Goal: Navigation & Orientation: Find specific page/section

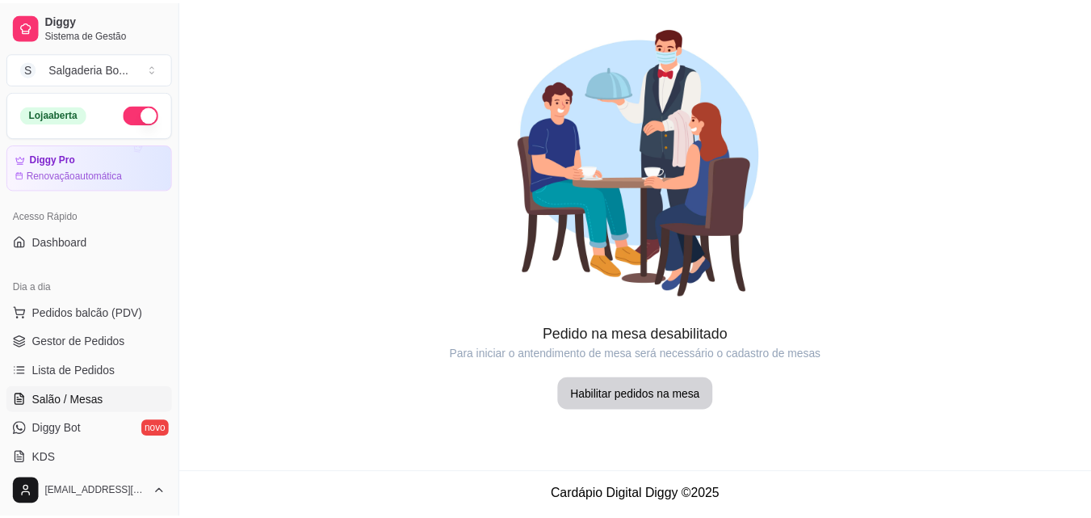
scroll to position [130, 0]
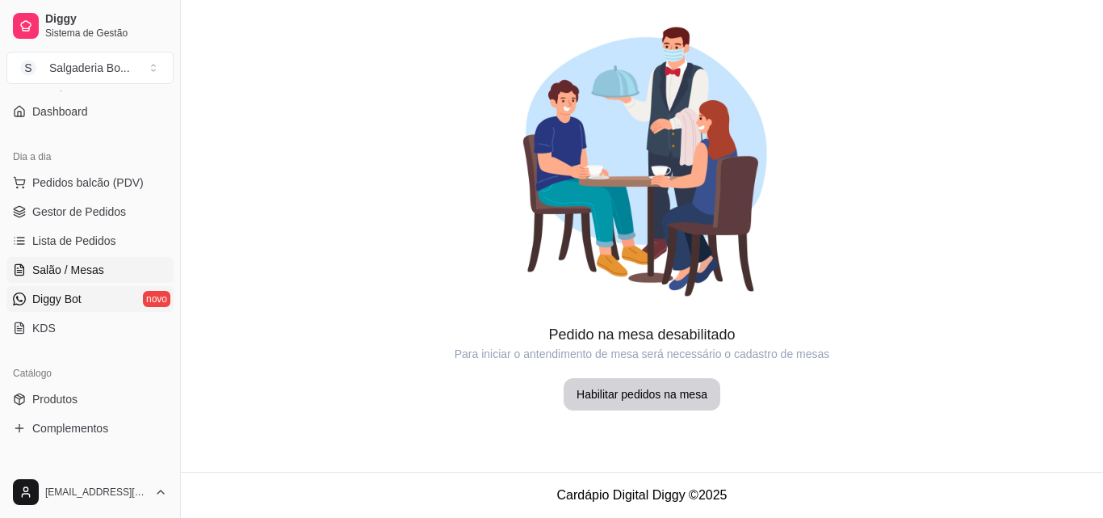
click at [96, 300] on link "Diggy Bot novo" at bounding box center [89, 299] width 167 height 26
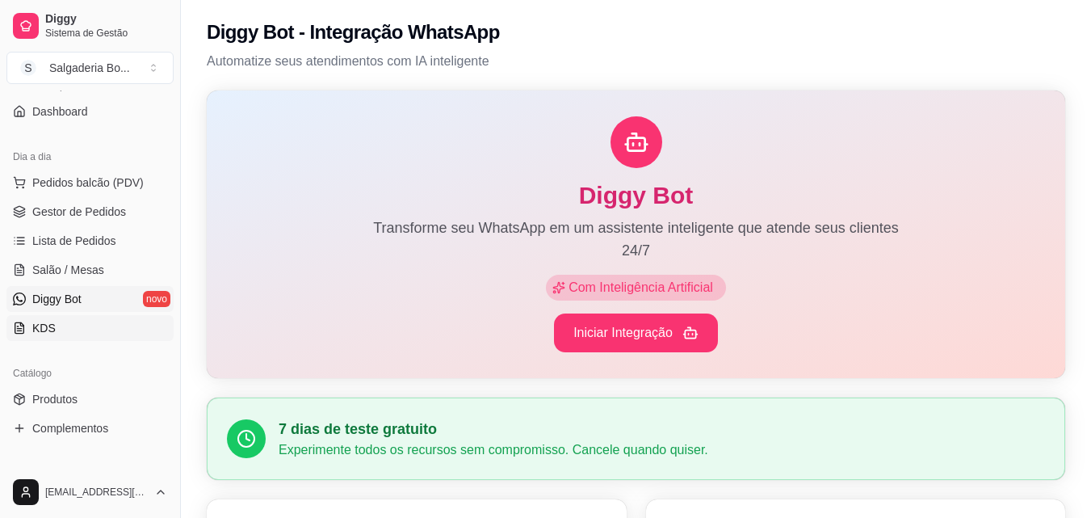
click at [98, 336] on link "KDS" at bounding box center [89, 328] width 167 height 26
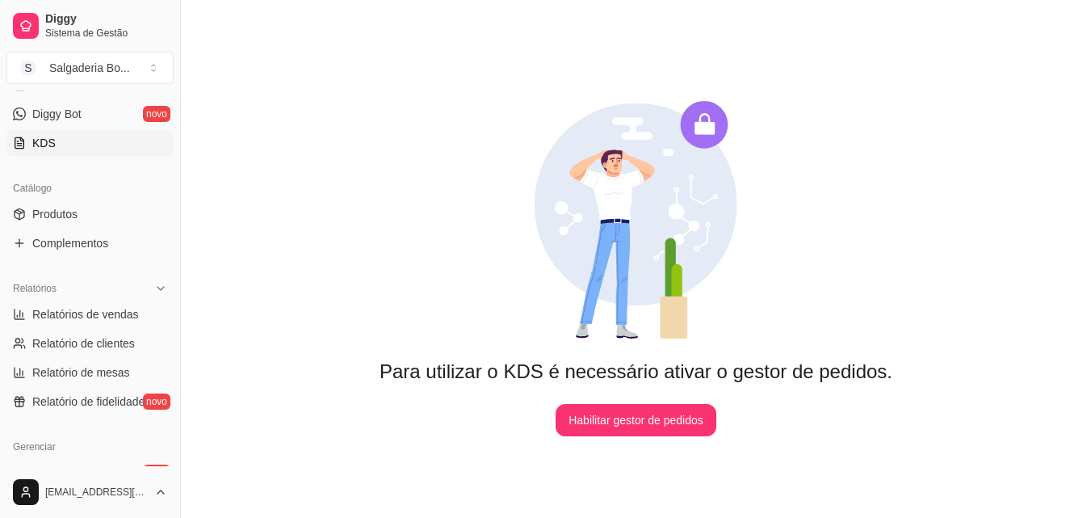
scroll to position [316, 0]
click at [80, 216] on link "Produtos" at bounding box center [89, 212] width 167 height 26
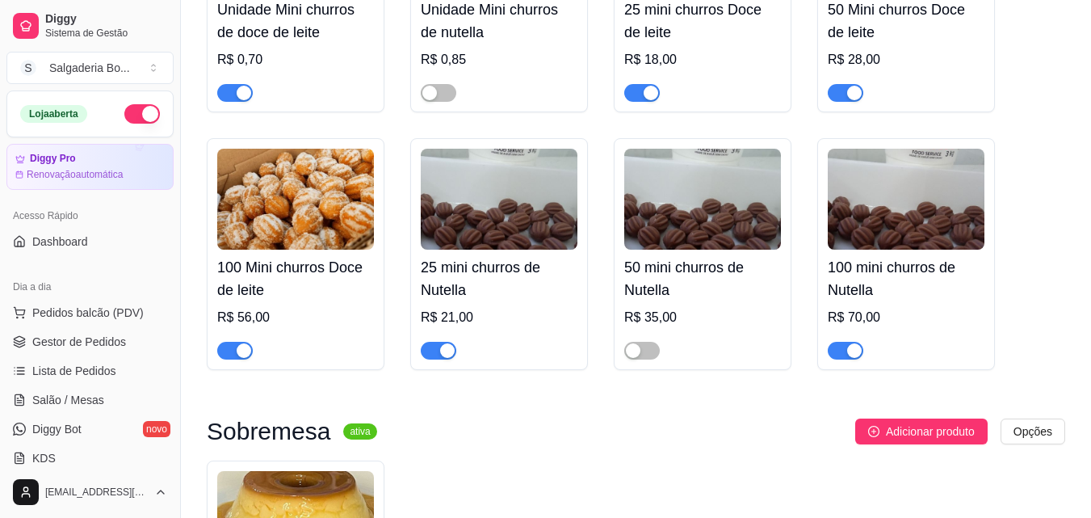
scroll to position [2164, 0]
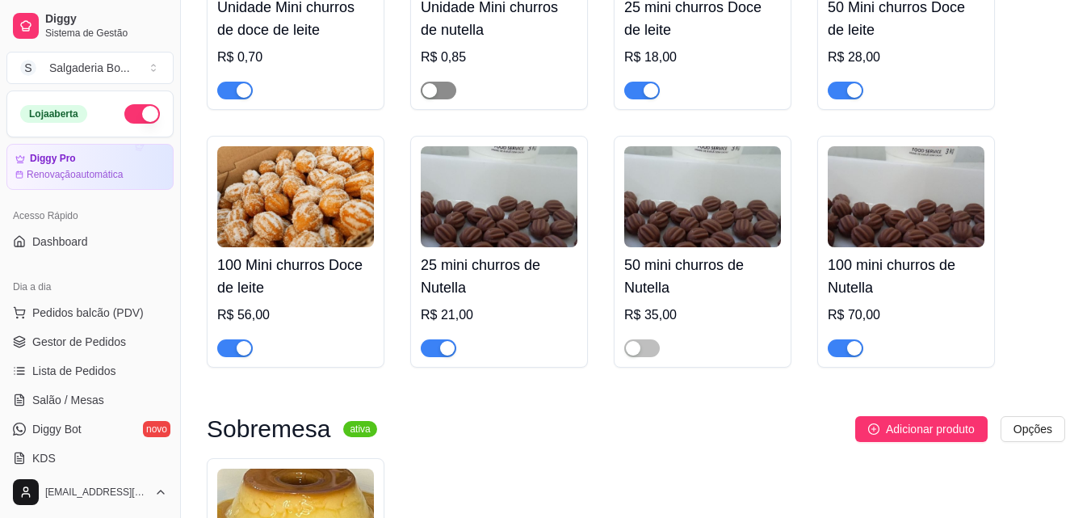
click at [445, 93] on span "button" at bounding box center [439, 91] width 36 height 18
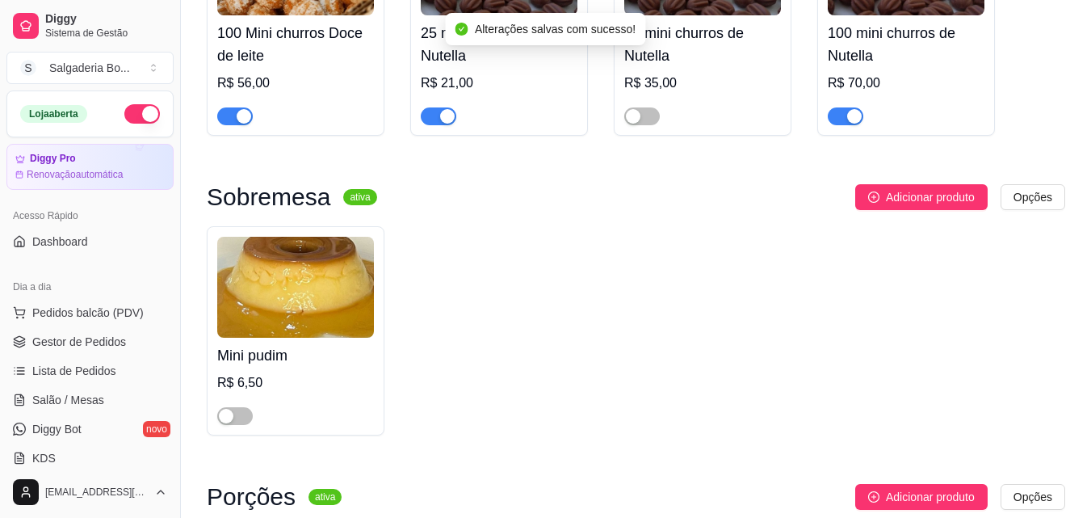
scroll to position [2393, 0]
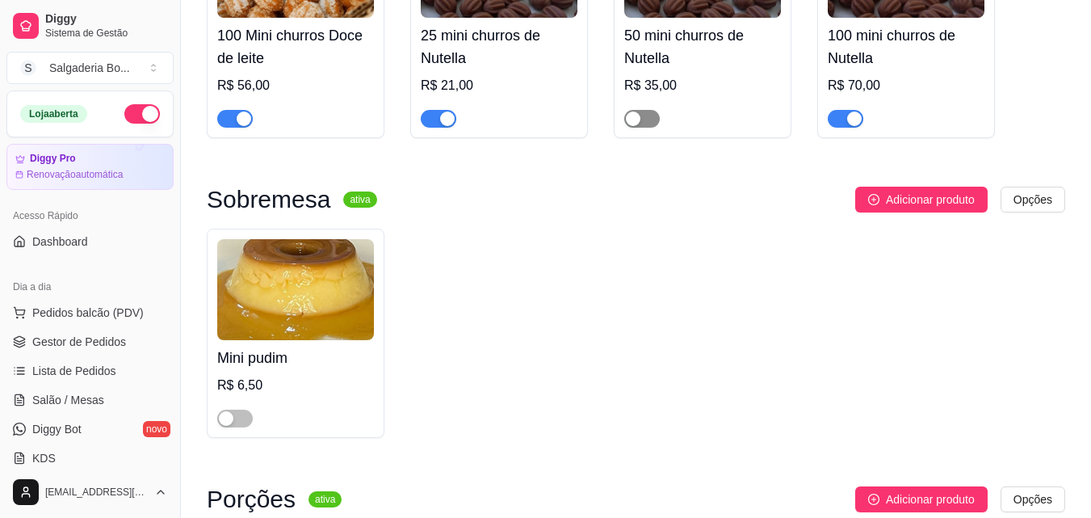
click at [651, 123] on span "button" at bounding box center [642, 119] width 36 height 18
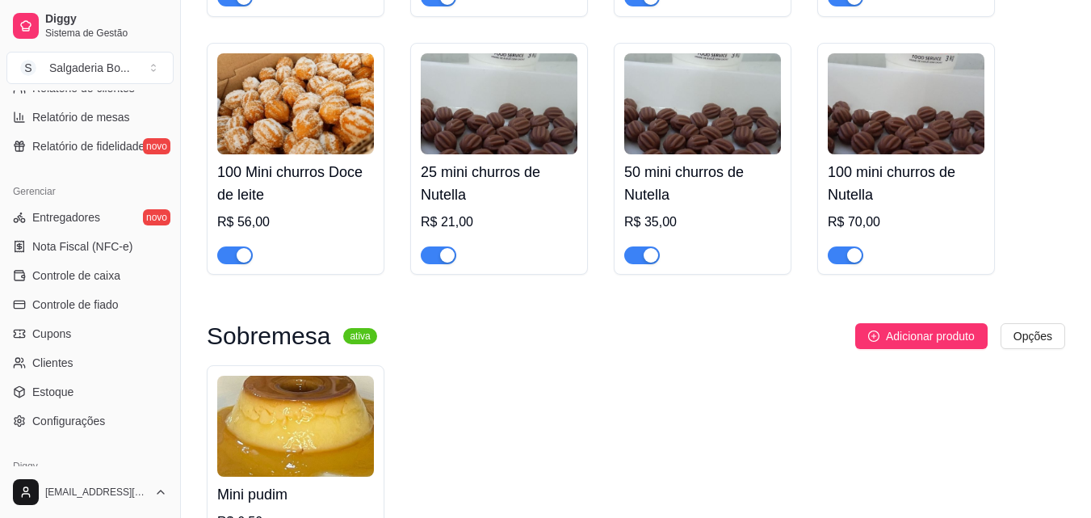
scroll to position [644, 0]
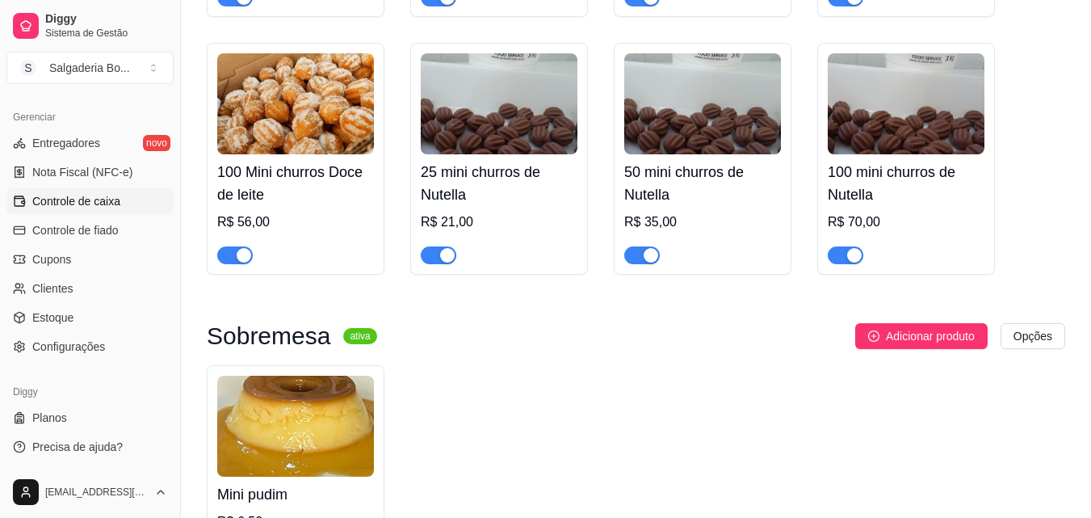
click at [96, 212] on link "Controle de caixa" at bounding box center [89, 201] width 167 height 26
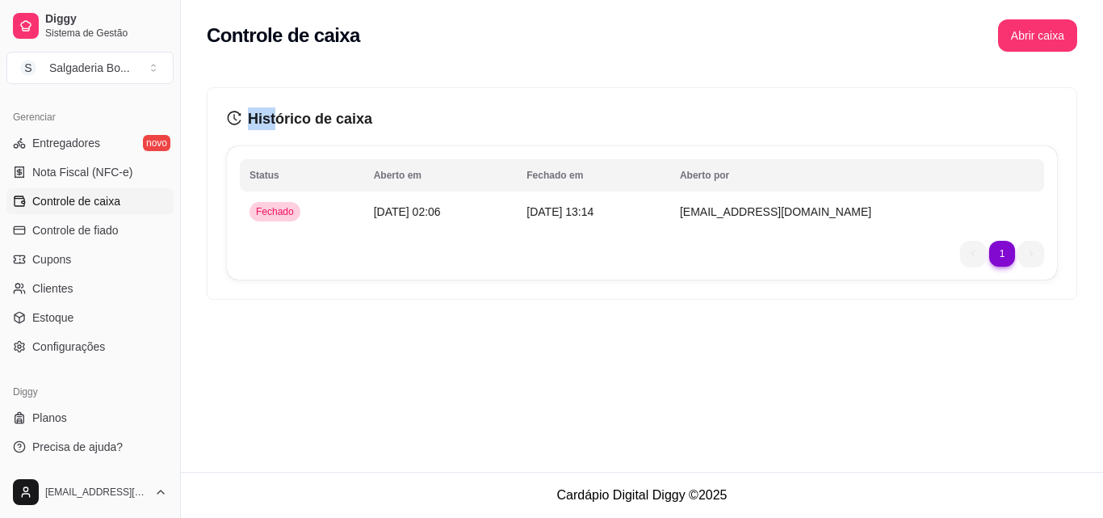
drag, startPoint x: 278, startPoint y: 119, endPoint x: 241, endPoint y: 119, distance: 37.1
click at [241, 119] on h3 "Histórico de caixa" at bounding box center [642, 118] width 830 height 23
click at [241, 119] on icon "history" at bounding box center [234, 118] width 15 height 15
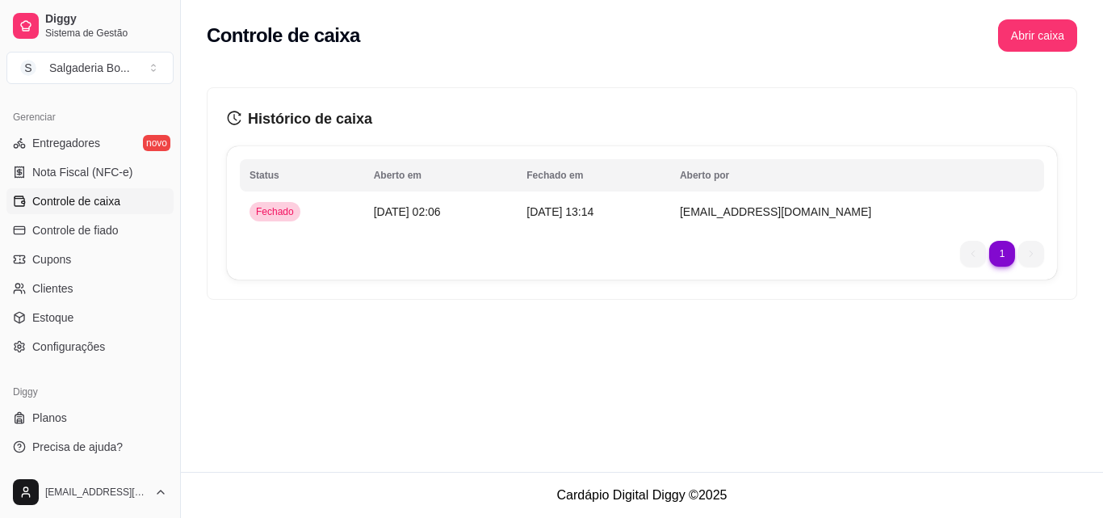
click at [235, 120] on icon "history" at bounding box center [235, 118] width 14 height 14
click at [69, 312] on span "Estoque" at bounding box center [52, 317] width 41 height 16
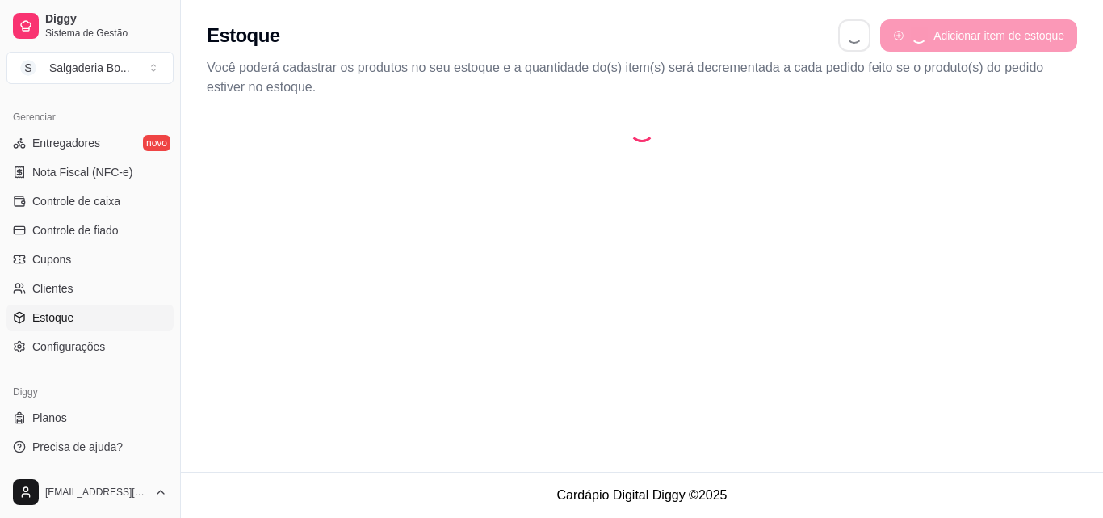
select select "QUANTITY_ORDER"
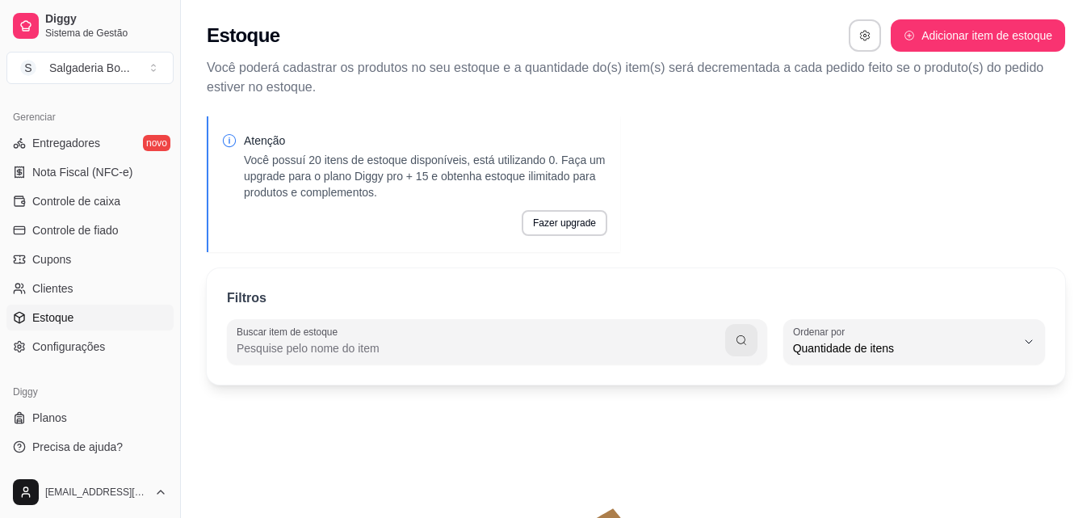
scroll to position [15, 0]
click at [78, 341] on span "Configurações" at bounding box center [68, 346] width 73 height 16
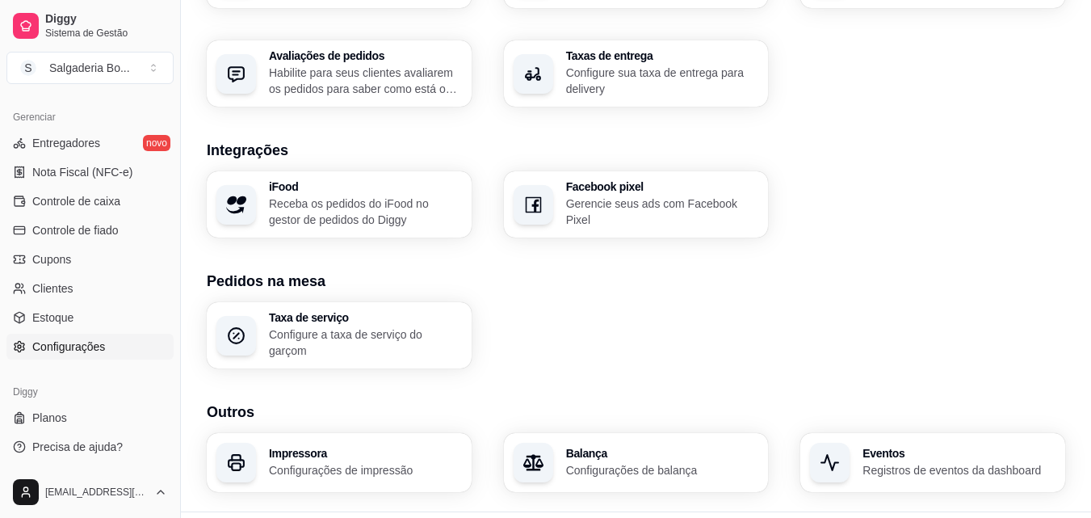
scroll to position [614, 0]
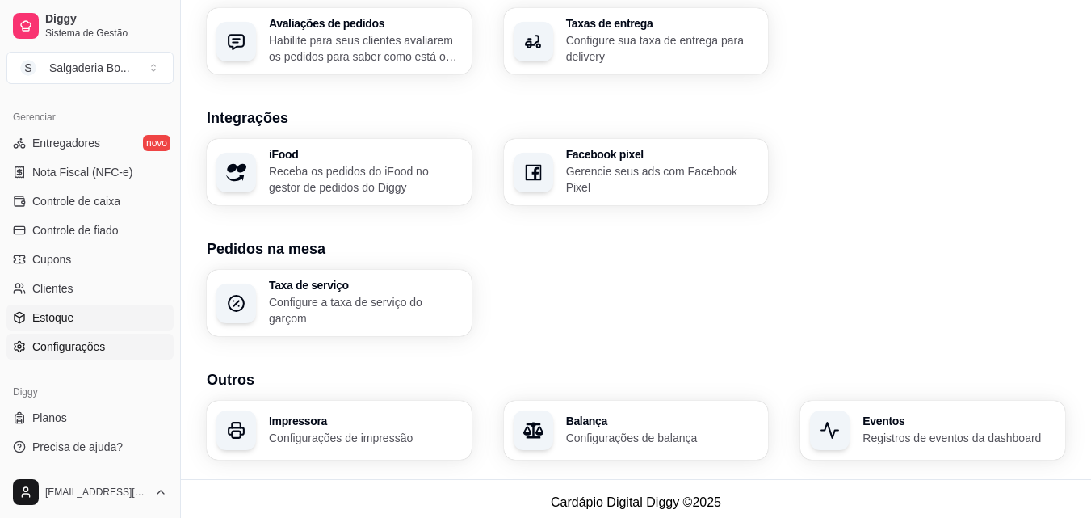
click at [55, 316] on span "Estoque" at bounding box center [52, 317] width 41 height 16
select select "QUANTITY_ORDER"
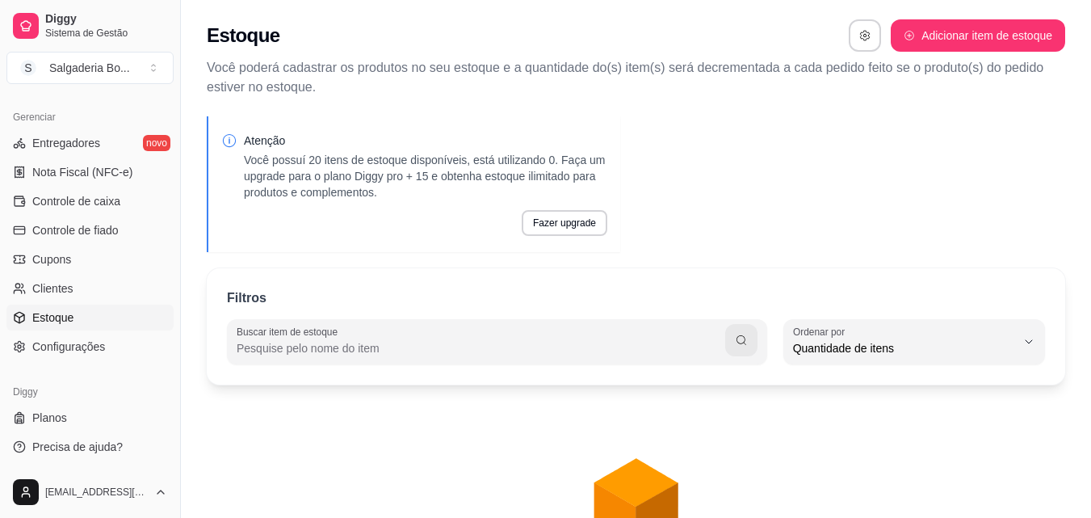
scroll to position [15, 0]
click at [65, 285] on span "Clientes" at bounding box center [52, 288] width 41 height 16
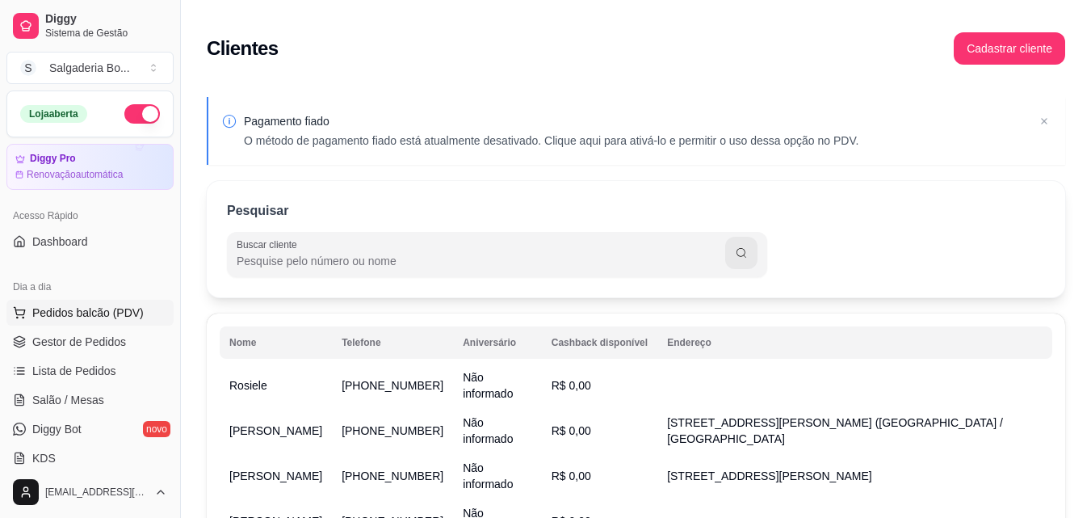
click at [78, 312] on span "Pedidos balcão (PDV)" at bounding box center [87, 312] width 111 height 16
